Goal: Find specific page/section: Find specific page/section

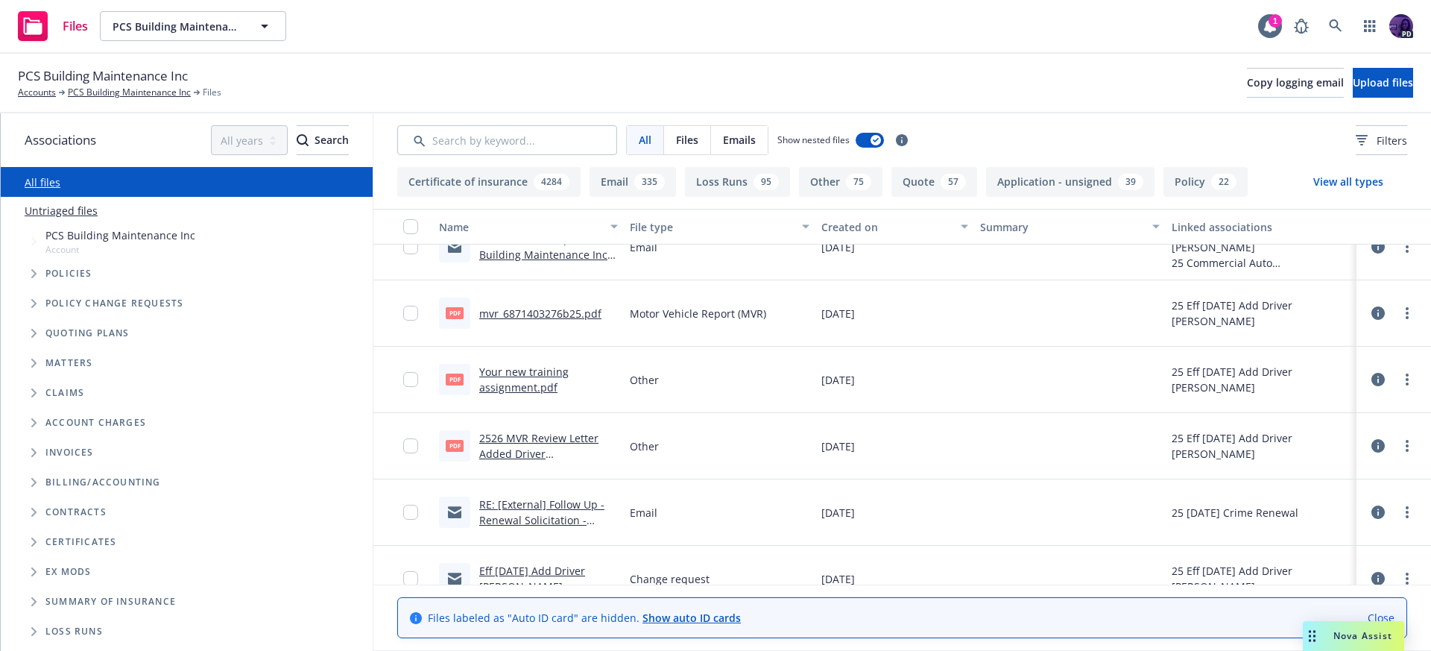
scroll to position [1015, 0]
click at [579, 38] on div "Files PCS Building Maintenance Inc PCS Building Maintenance Inc 1 PD" at bounding box center [715, 27] width 1431 height 54
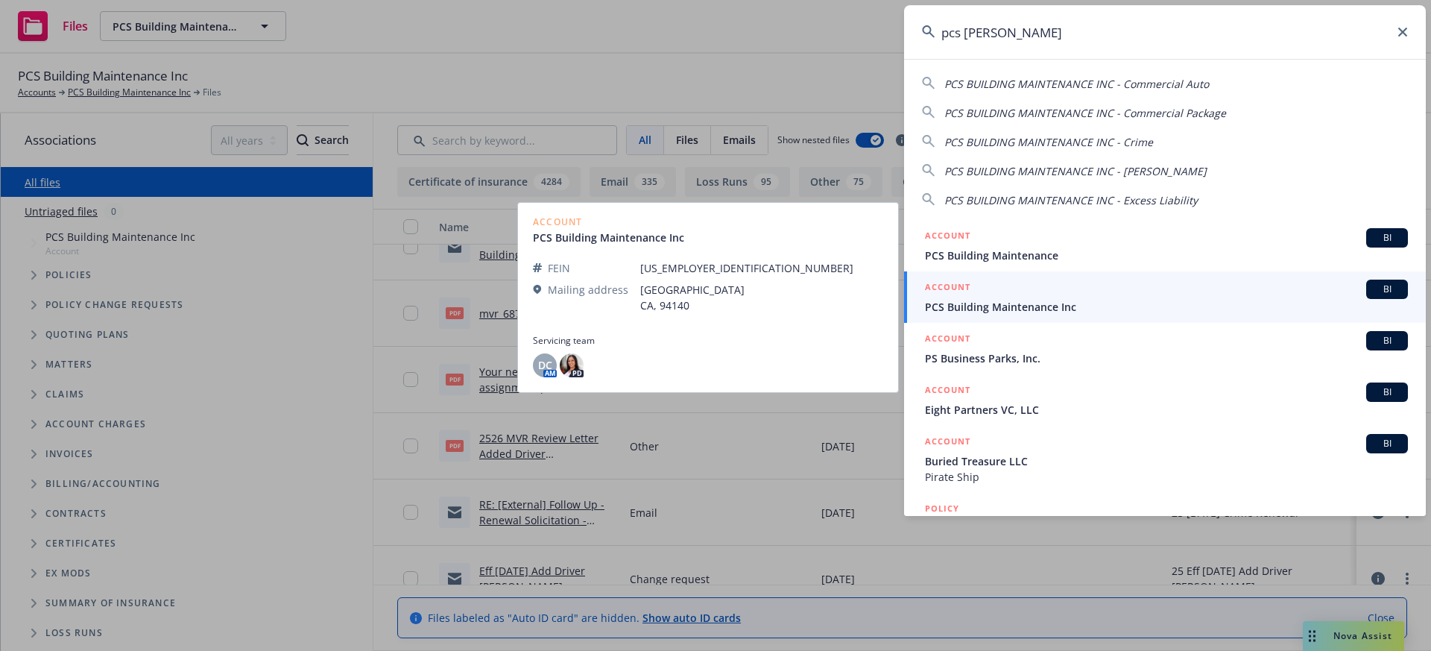
type input "pcs [PERSON_NAME]"
click at [1085, 296] on div "ACCOUNT BI" at bounding box center [1166, 289] width 483 height 19
